Goal: Check status: Check status

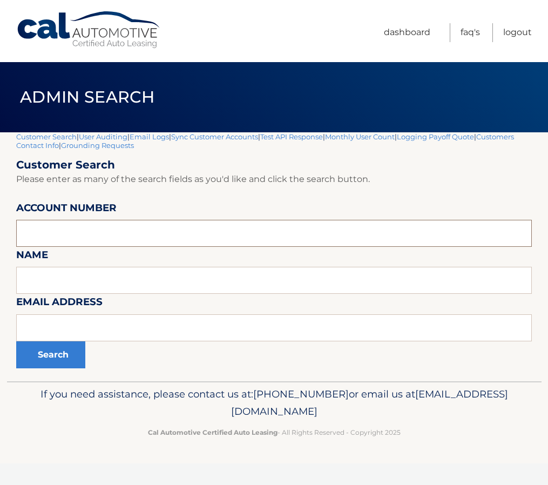
click at [125, 229] on input "text" at bounding box center [274, 233] width 516 height 27
paste input "44455993811"
type input "44455993811"
click at [58, 346] on button "Search" at bounding box center [50, 354] width 69 height 27
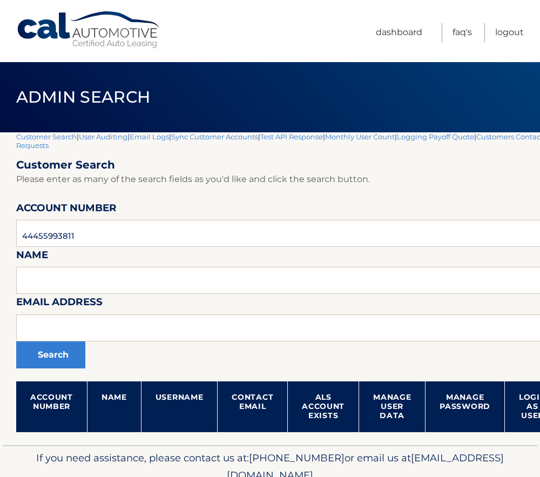
scroll to position [50, 0]
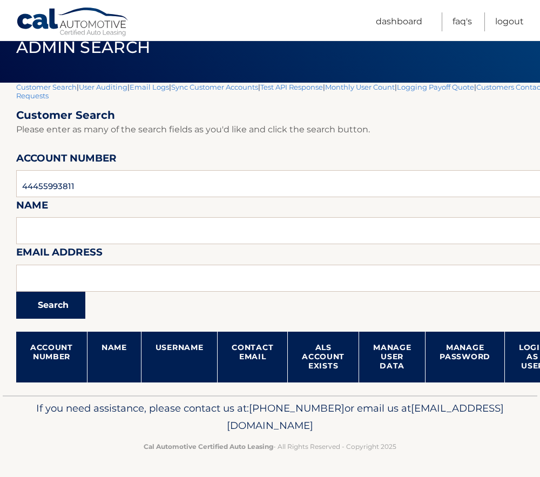
click at [41, 315] on button "Search" at bounding box center [50, 305] width 69 height 27
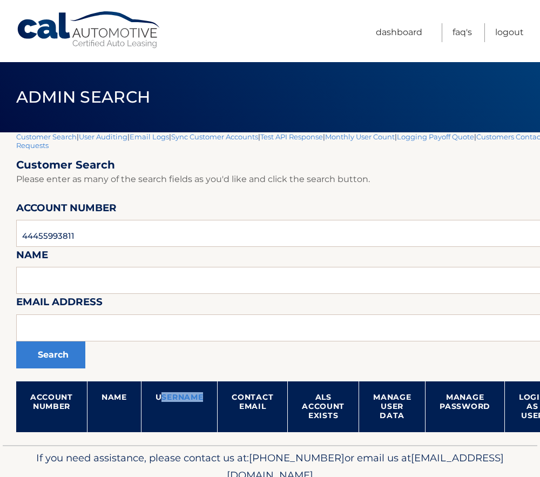
drag, startPoint x: 159, startPoint y: 398, endPoint x: 210, endPoint y: 401, distance: 51.4
click at [210, 401] on th "Username" at bounding box center [179, 406] width 77 height 51
drag, startPoint x: 210, startPoint y: 401, endPoint x: 180, endPoint y: 398, distance: 30.0
click at [180, 398] on th "Username" at bounding box center [179, 406] width 77 height 51
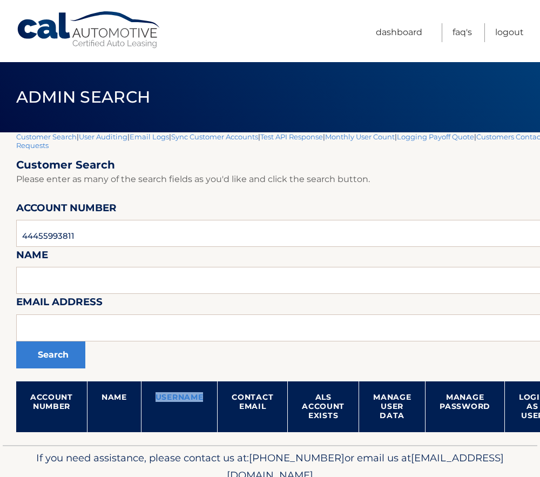
drag, startPoint x: 180, startPoint y: 398, endPoint x: 160, endPoint y: 398, distance: 20.0
click at [160, 398] on th "Username" at bounding box center [179, 406] width 77 height 51
